Goal: Navigation & Orientation: Understand site structure

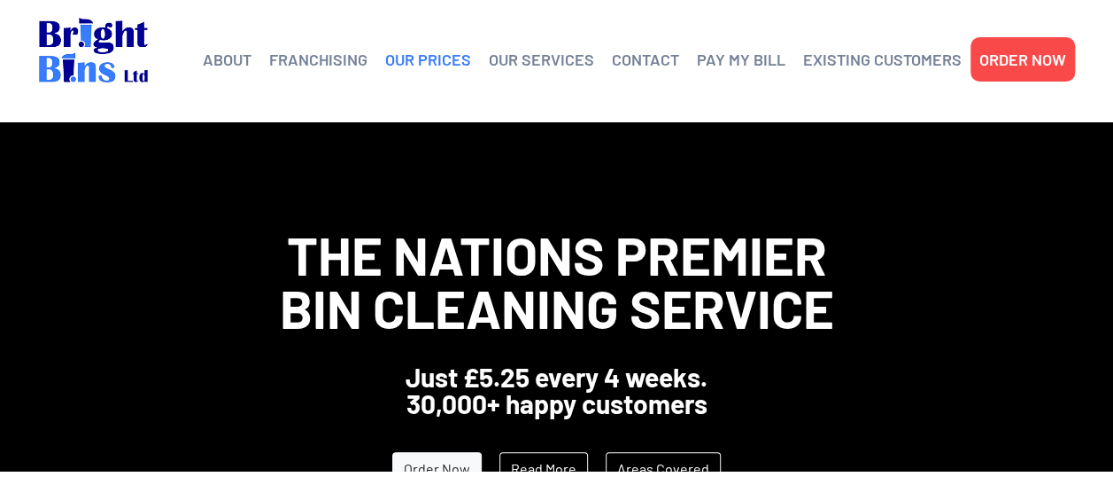
click at [425, 71] on link "OUR PRICES" at bounding box center [428, 59] width 86 height 27
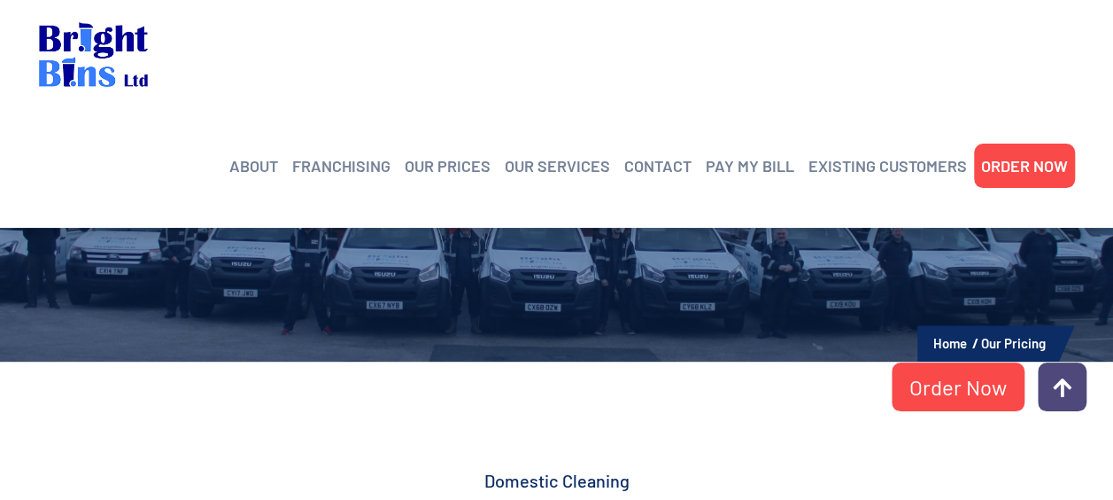
scroll to position [48, 0]
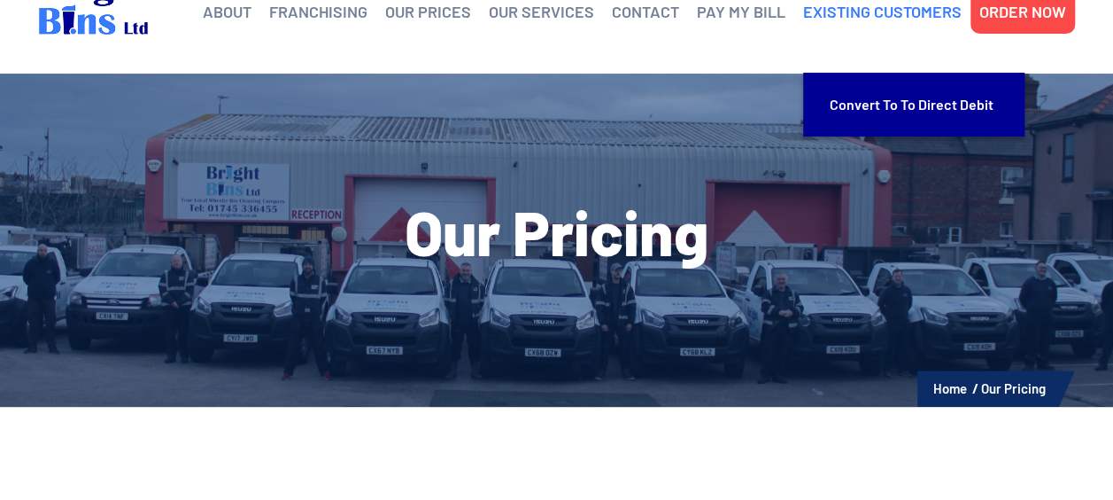
click at [870, 4] on link "EXISTING CUSTOMERS" at bounding box center [882, 11] width 159 height 27
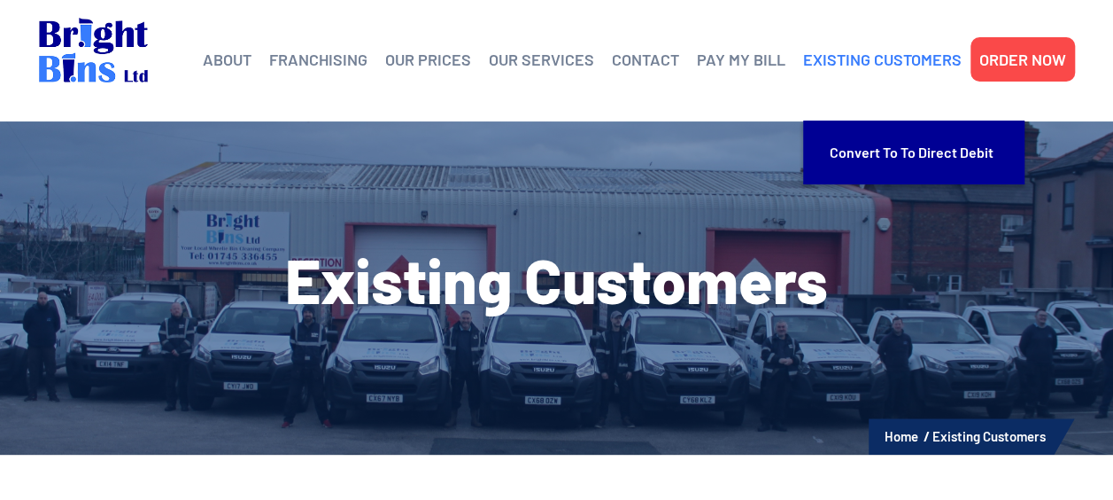
click at [833, 61] on link "EXISTING CUSTOMERS" at bounding box center [882, 59] width 159 height 27
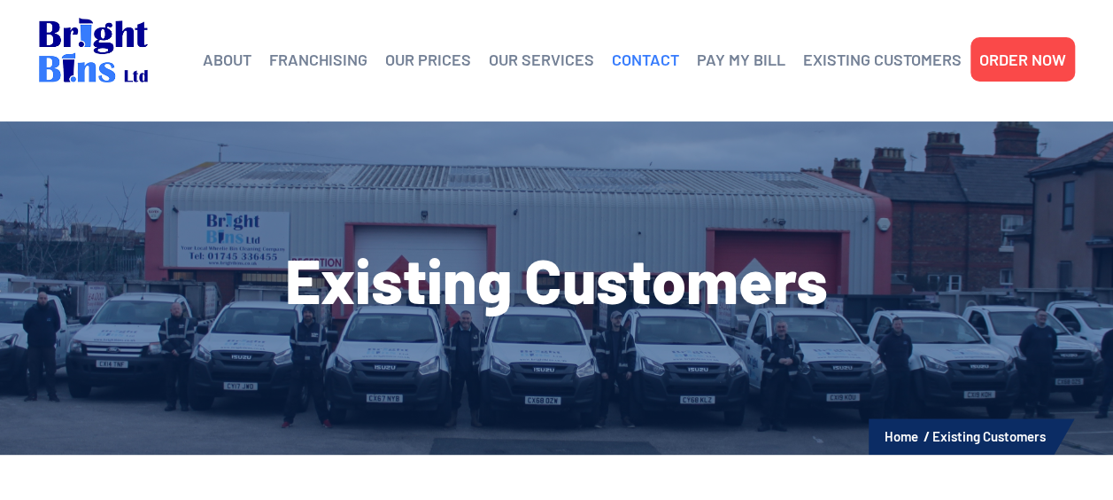
click at [661, 71] on link "CONTACT" at bounding box center [645, 59] width 67 height 27
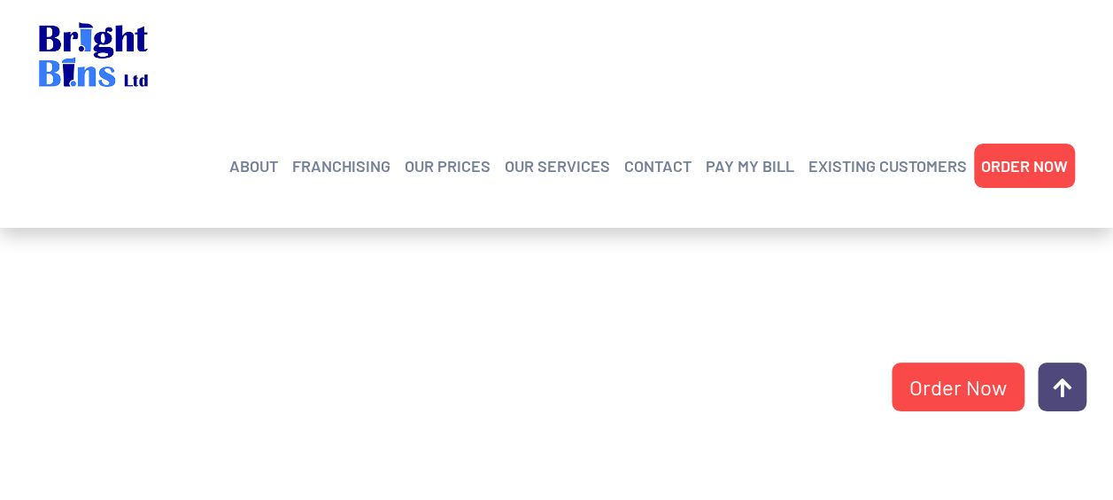
scroll to position [465, 0]
click at [445, 152] on link "OUR PRICES" at bounding box center [448, 165] width 86 height 27
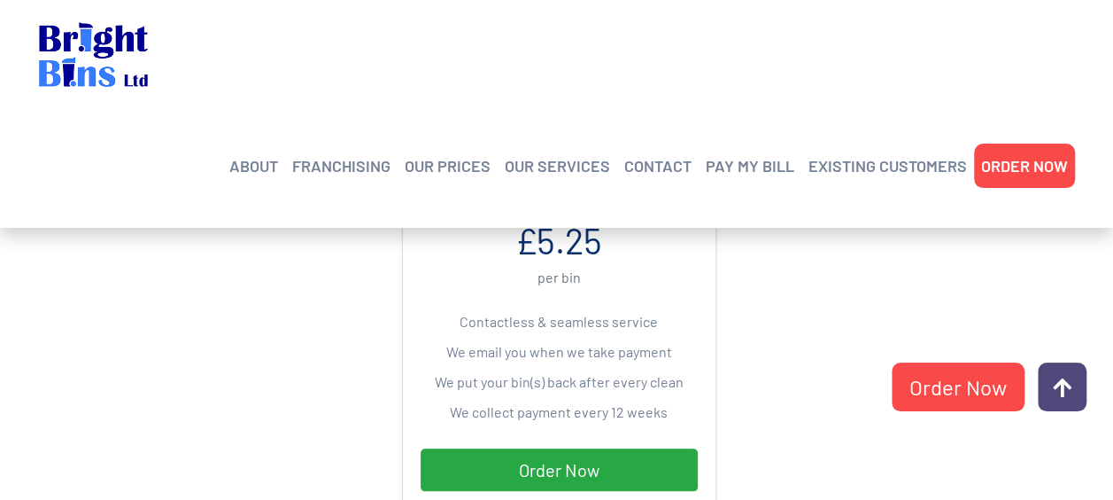
scroll to position [698, 0]
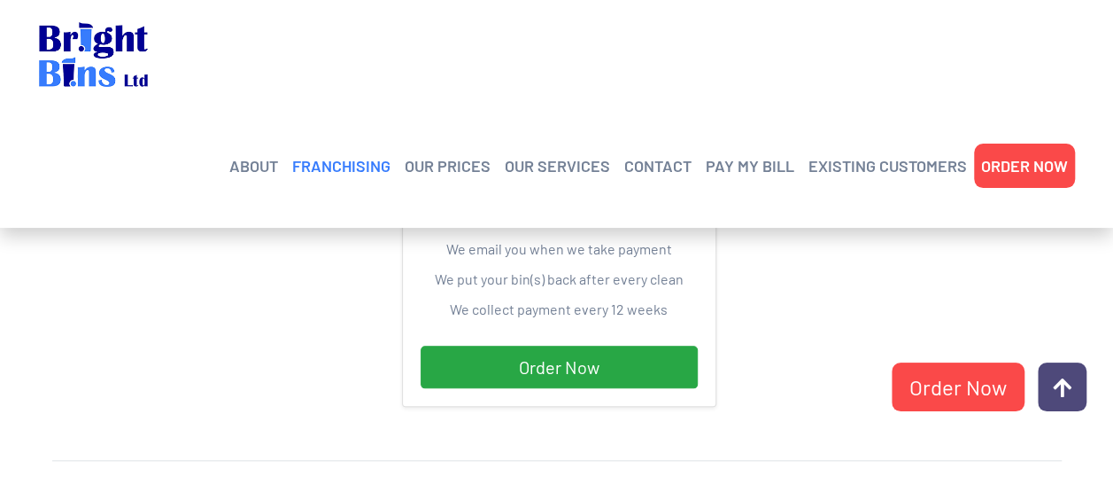
click at [329, 152] on link "FRANCHISING" at bounding box center [341, 165] width 98 height 27
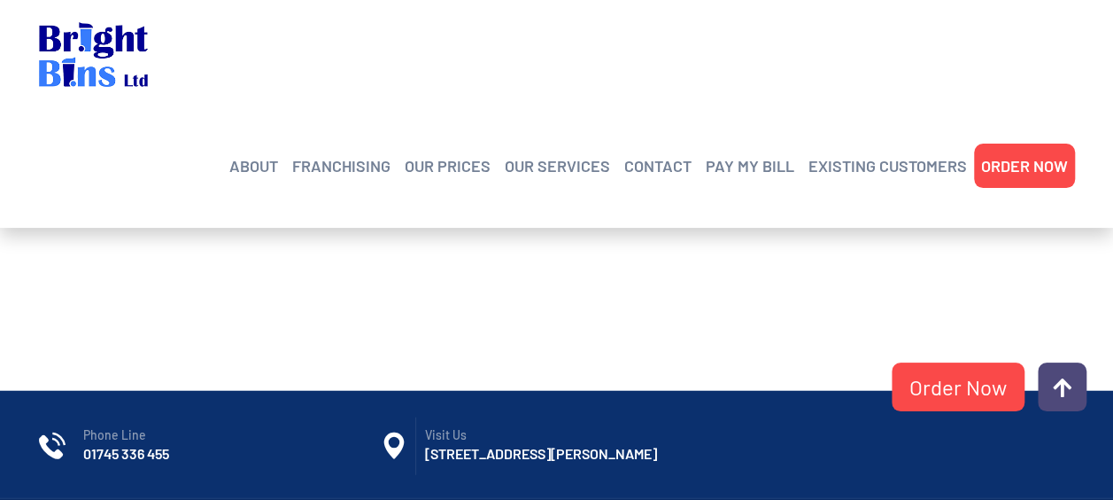
scroll to position [2165, 0]
